Goal: Task Accomplishment & Management: Use online tool/utility

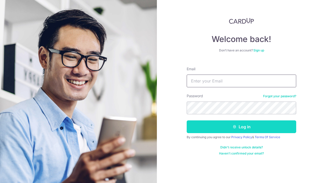
type input "[EMAIL_ADDRESS][DOMAIN_NAME]"
click at [234, 126] on icon "submit" at bounding box center [235, 127] width 4 height 4
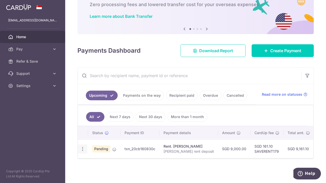
click at [80, 147] on icon "button" at bounding box center [82, 149] width 5 height 5
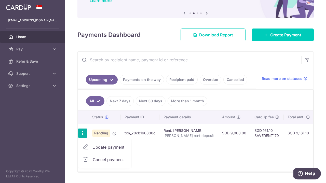
click at [212, 163] on div "Status Payment ID Payment details Amount CardUp fee Total amt. Charge date Due …" at bounding box center [196, 141] width 236 height 61
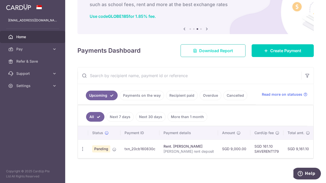
click at [208, 48] on span "Download Report" at bounding box center [216, 51] width 34 height 6
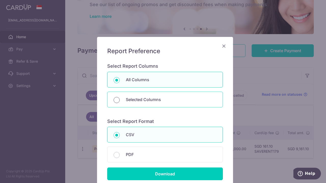
click at [115, 100] on input "Selected Columns" at bounding box center [117, 100] width 6 height 6
radio input "true"
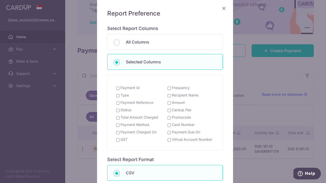
scroll to position [38, 0]
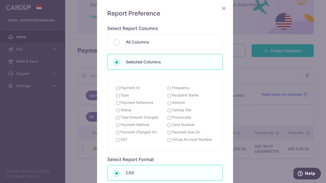
click at [116, 87] on input "Payment Id" at bounding box center [117, 88] width 3 height 4
checkbox input "true"
click at [116, 97] on input "Type" at bounding box center [117, 96] width 3 height 4
checkbox input "true"
click at [116, 103] on input "Payment Reference" at bounding box center [117, 103] width 3 height 4
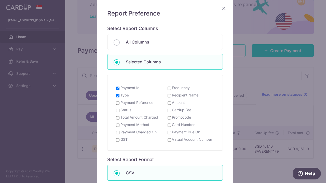
checkbox input "true"
click at [116, 111] on input "Status" at bounding box center [117, 111] width 3 height 4
checkbox input "true"
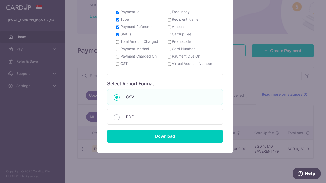
scroll to position [120, 0]
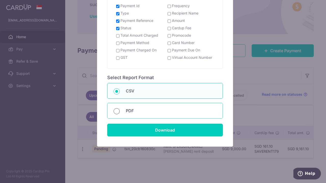
click at [115, 112] on input "PDF" at bounding box center [117, 111] width 6 height 6
radio input "true"
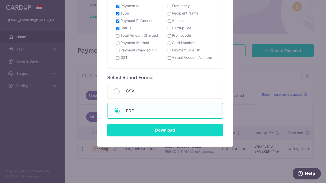
click at [167, 130] on input "Download" at bounding box center [165, 130] width 116 height 13
